Goal: Task Accomplishment & Management: Manage account settings

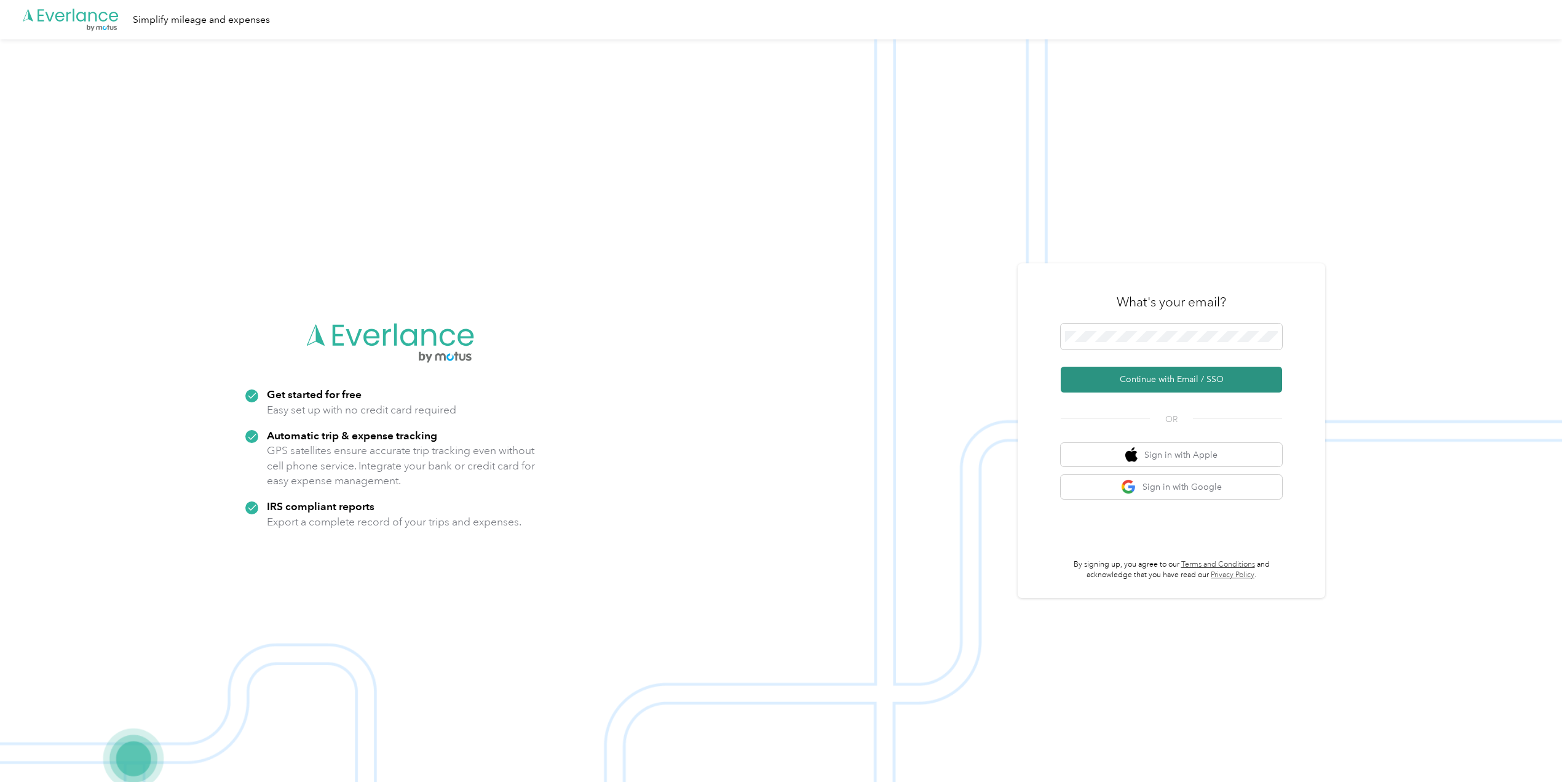
click at [1157, 379] on button "Continue with Email / SSO" at bounding box center [1172, 380] width 221 height 26
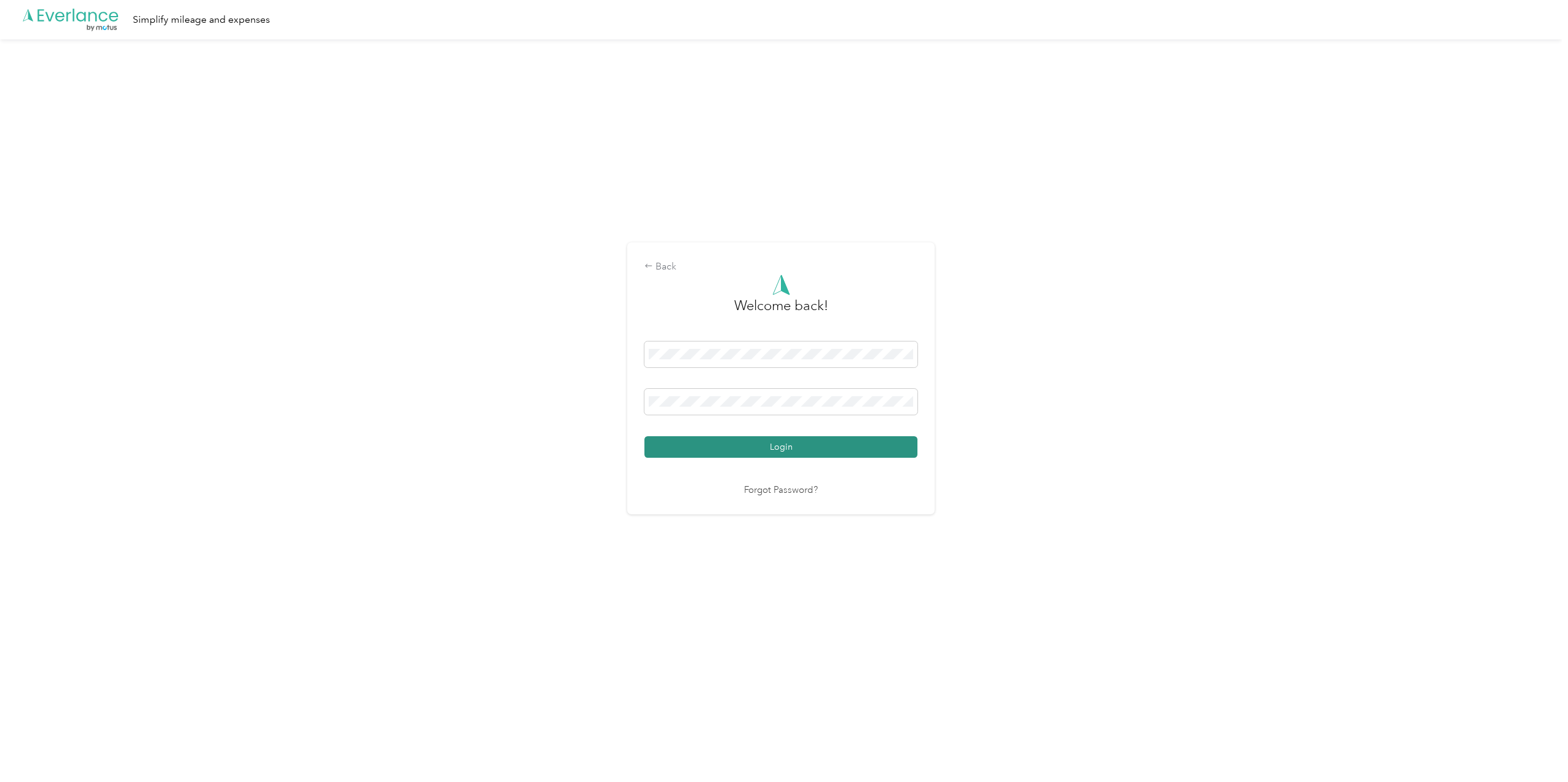
click at [829, 442] on button "Login" at bounding box center [781, 447] width 273 height 22
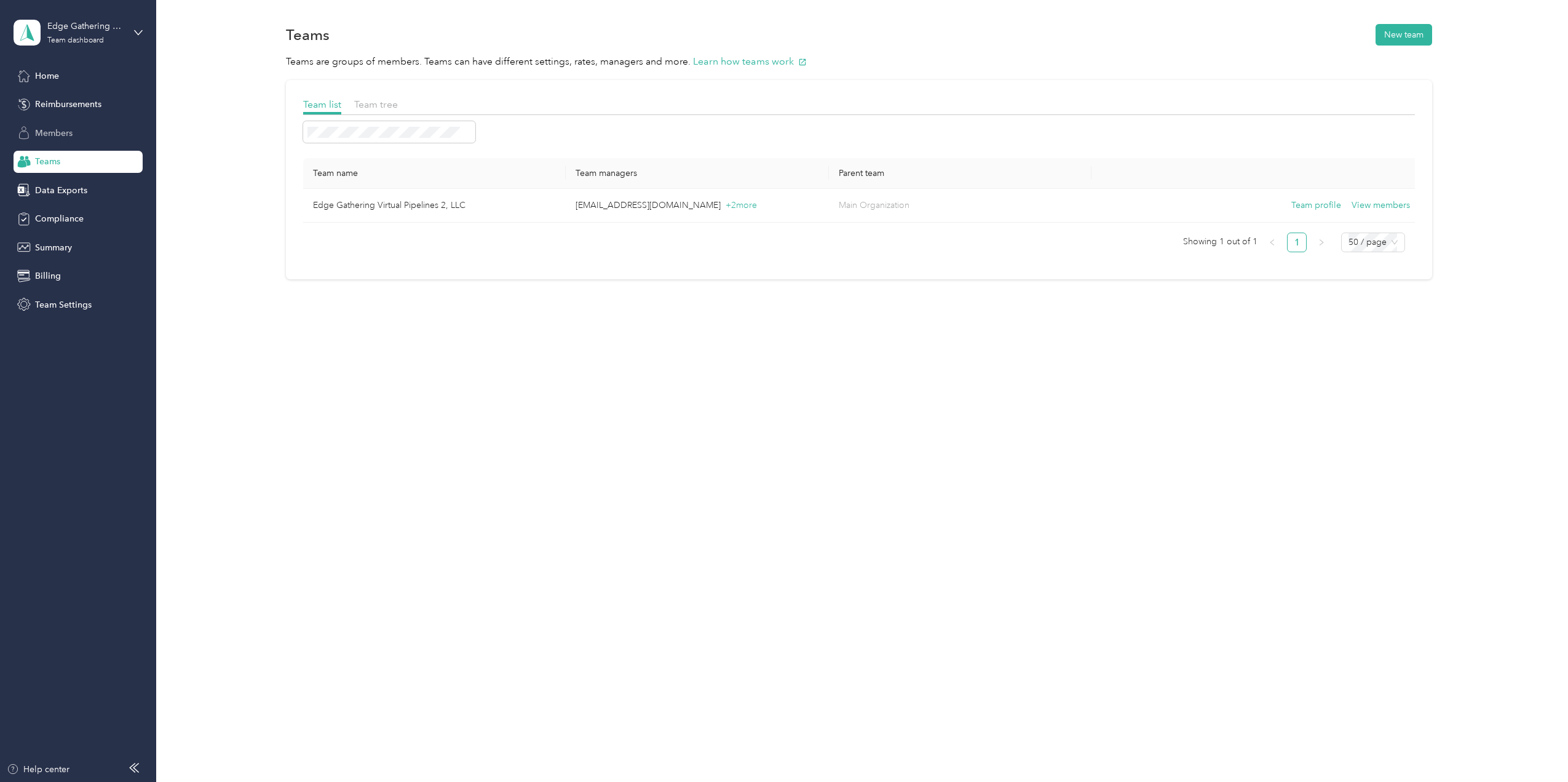
click at [58, 133] on span "Members" at bounding box center [54, 133] width 37 height 13
